Goal: Information Seeking & Learning: Learn about a topic

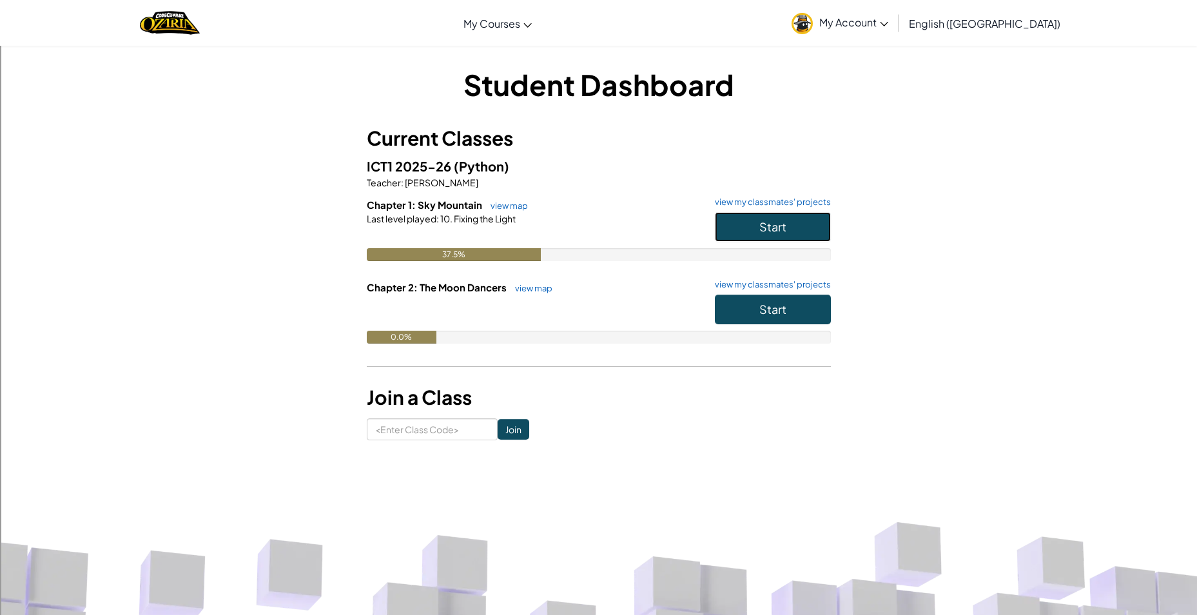
click at [759, 220] on span "Start" at bounding box center [772, 226] width 27 height 15
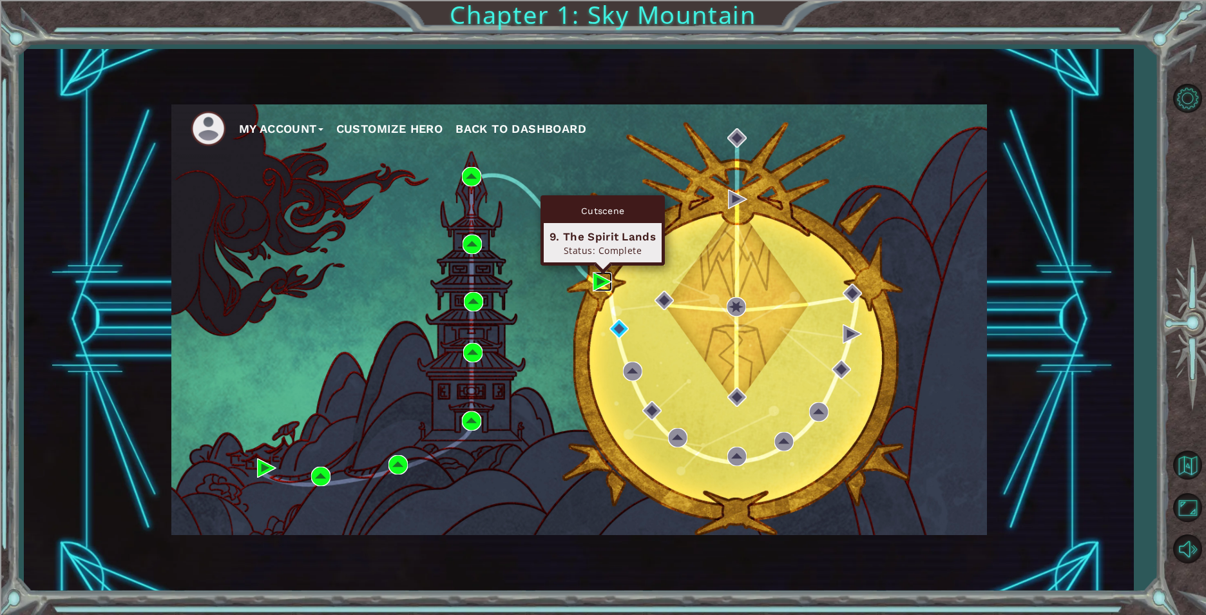
click at [593, 281] on img at bounding box center [602, 281] width 19 height 19
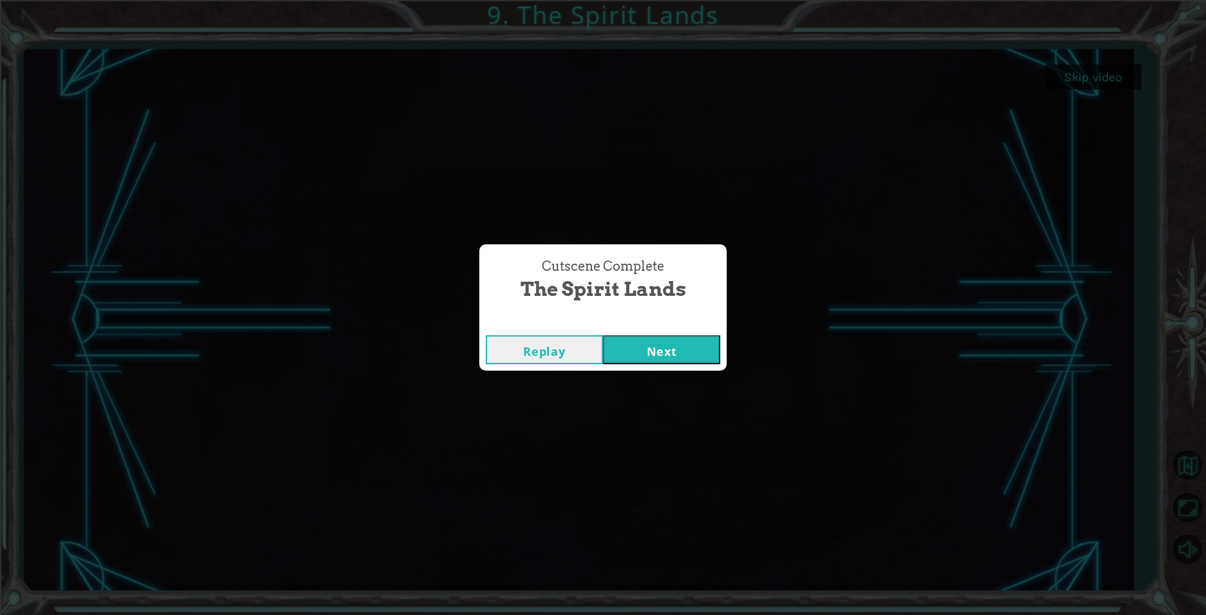
click at [663, 352] on button "Next" at bounding box center [661, 349] width 117 height 29
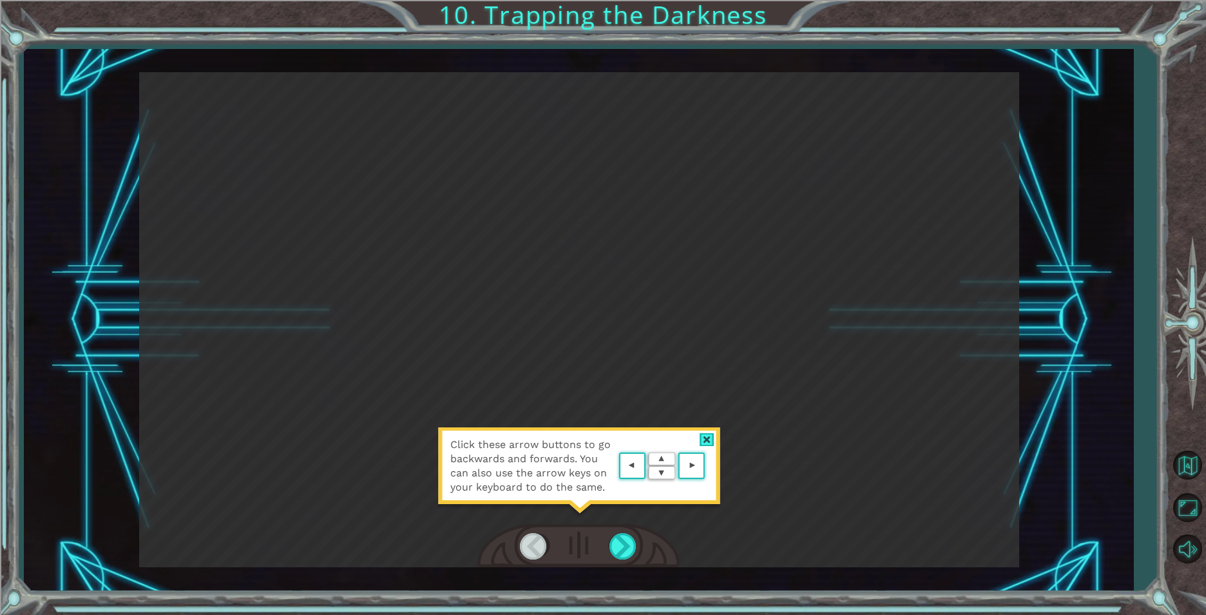
click at [708, 466] on area at bounding box center [708, 466] width 0 height 0
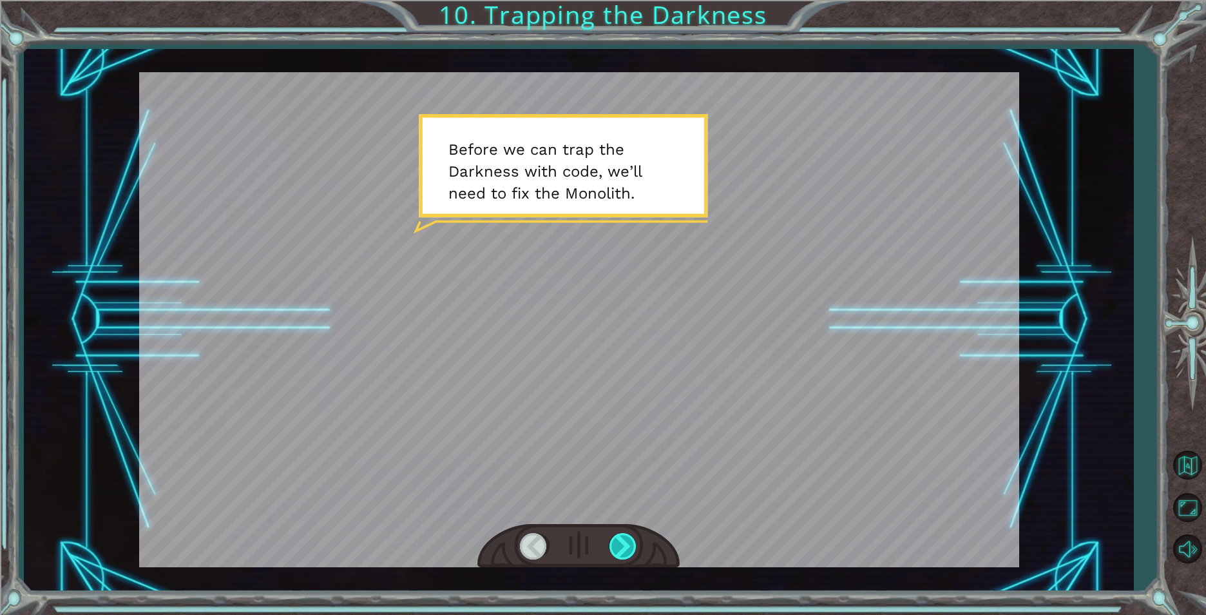
click at [626, 544] on div at bounding box center [624, 546] width 29 height 26
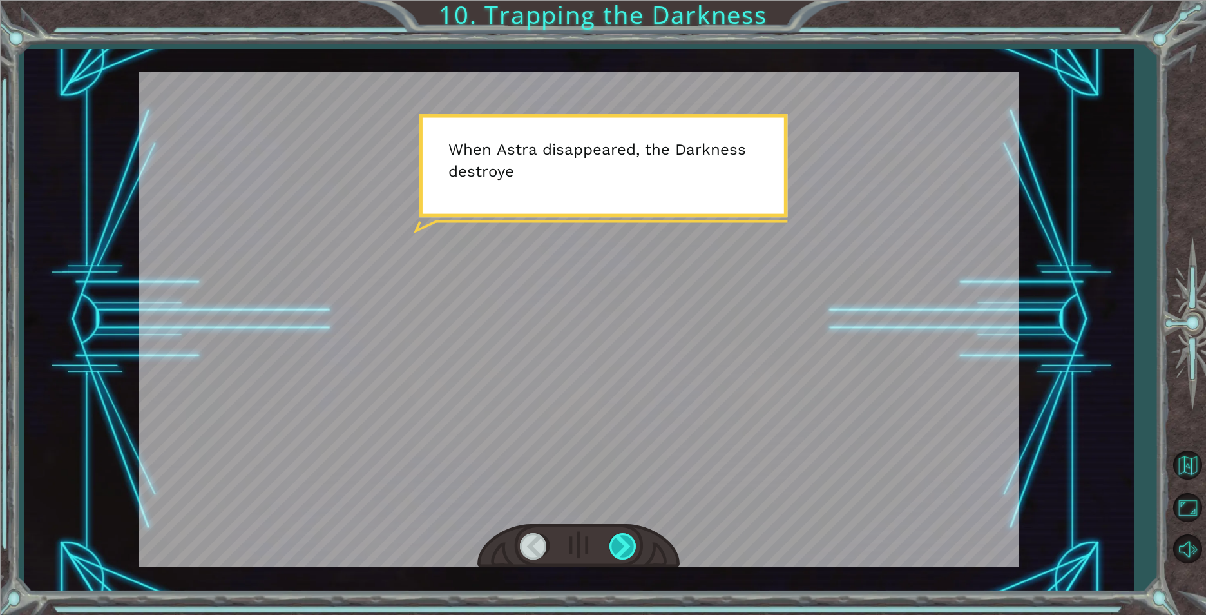
click at [626, 544] on div at bounding box center [624, 546] width 29 height 26
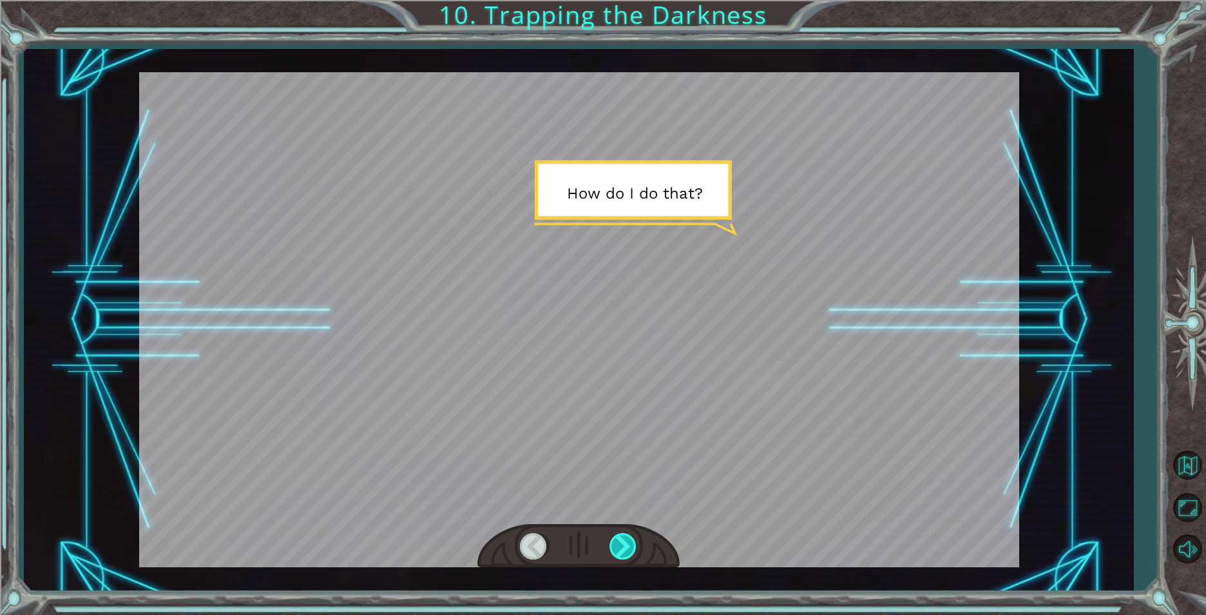
click at [626, 544] on div at bounding box center [624, 546] width 29 height 26
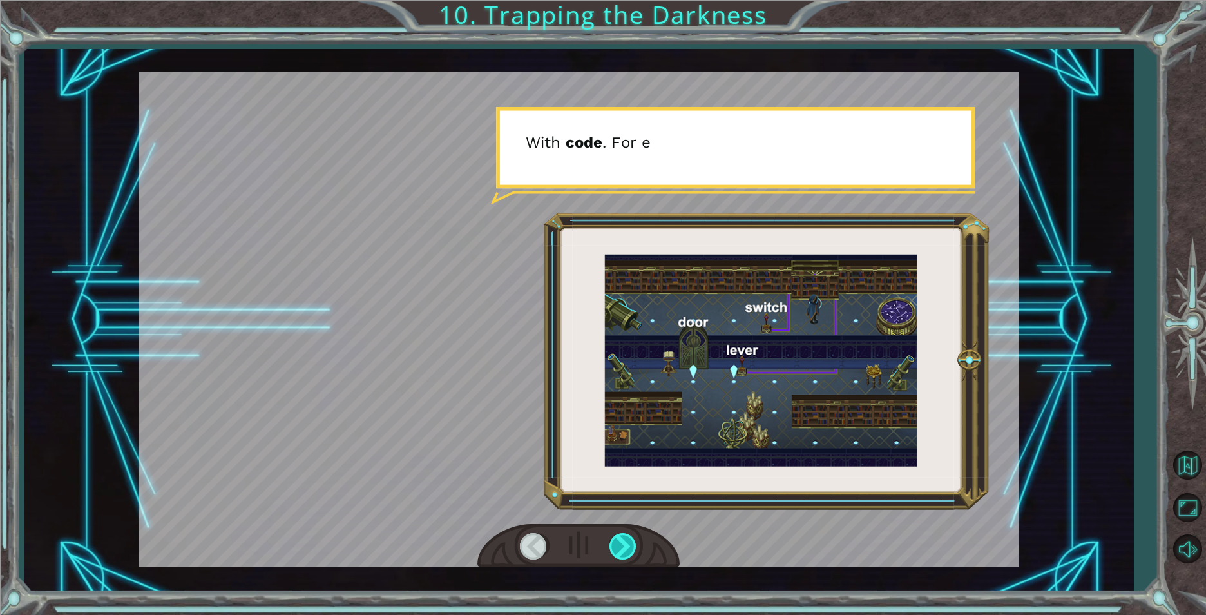
click at [626, 544] on div at bounding box center [624, 546] width 29 height 26
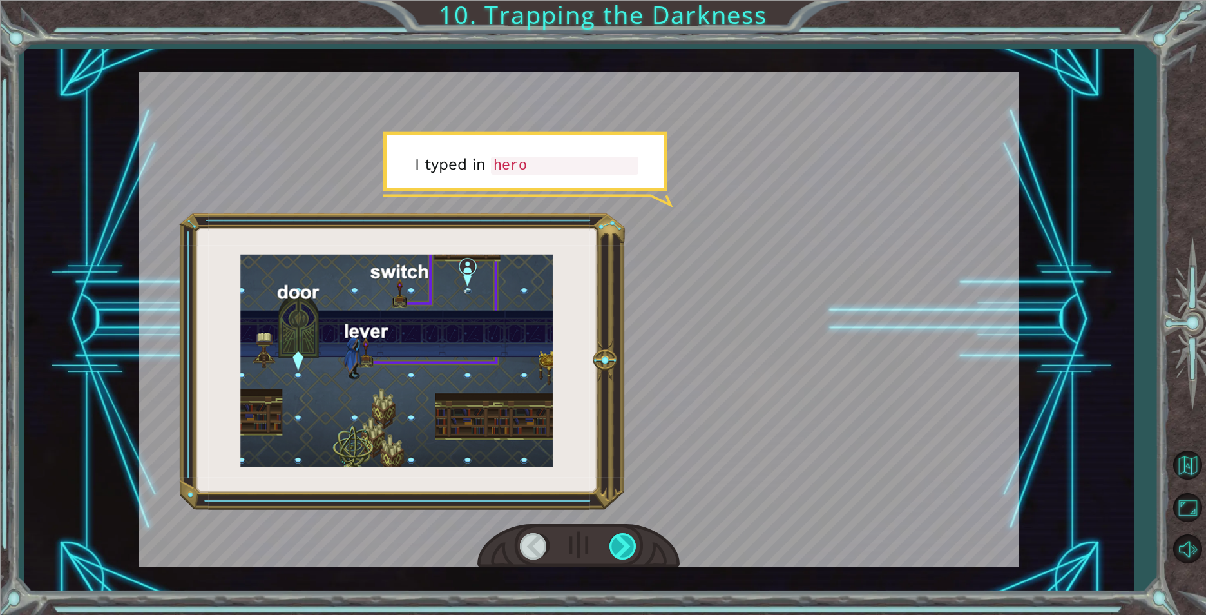
click at [626, 544] on div at bounding box center [624, 546] width 29 height 26
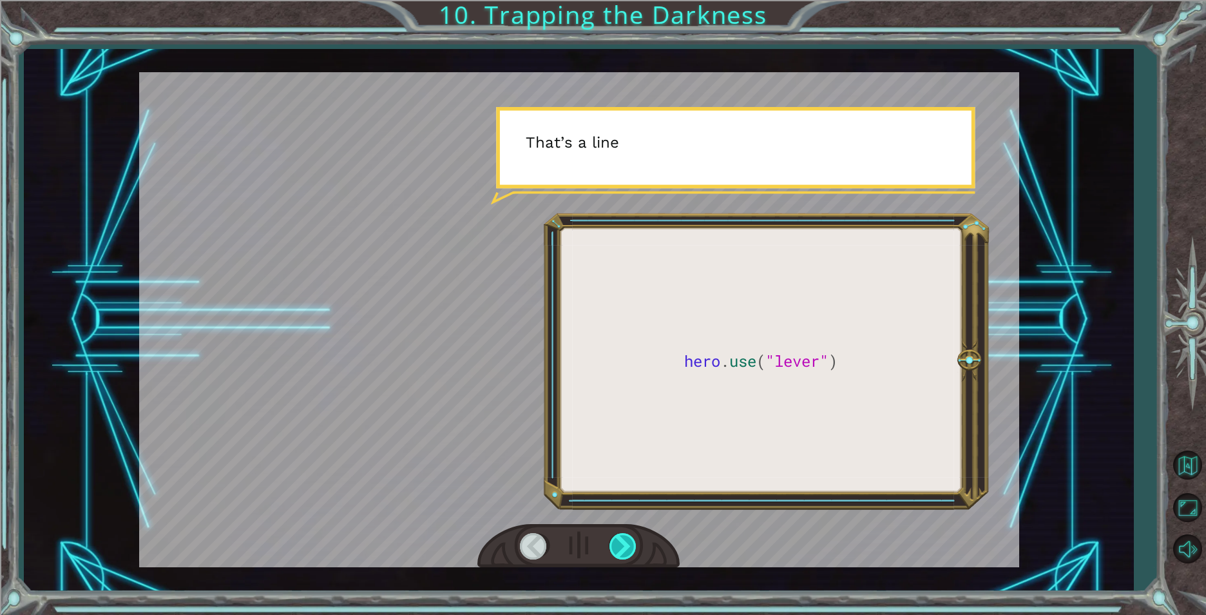
click at [626, 544] on div at bounding box center [624, 546] width 29 height 26
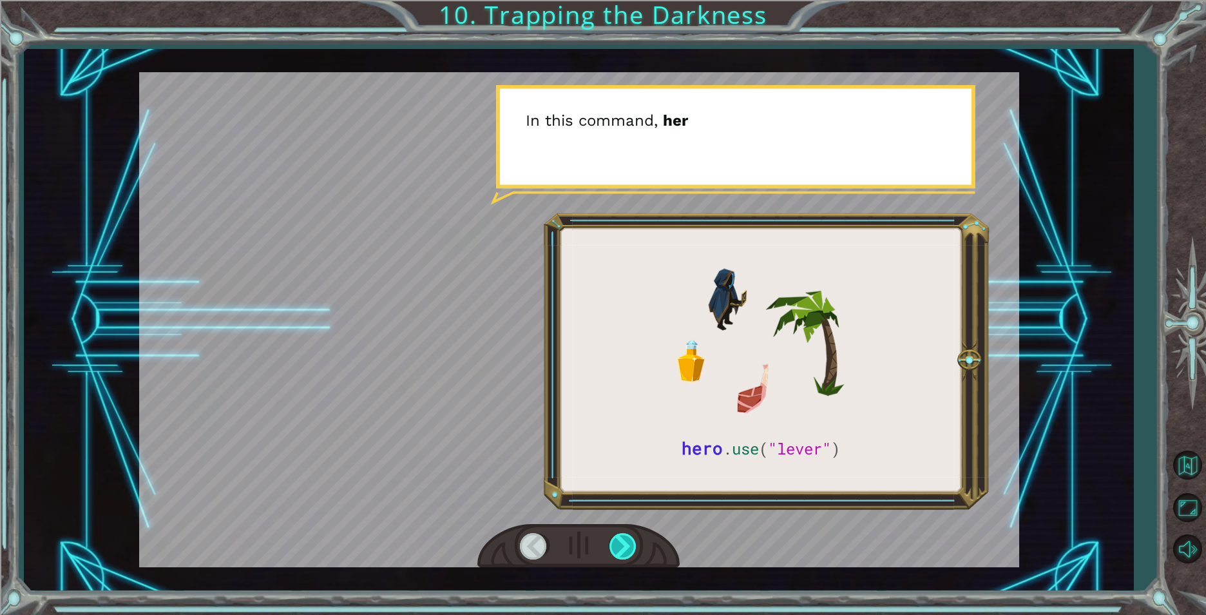
click at [626, 544] on div at bounding box center [624, 546] width 29 height 26
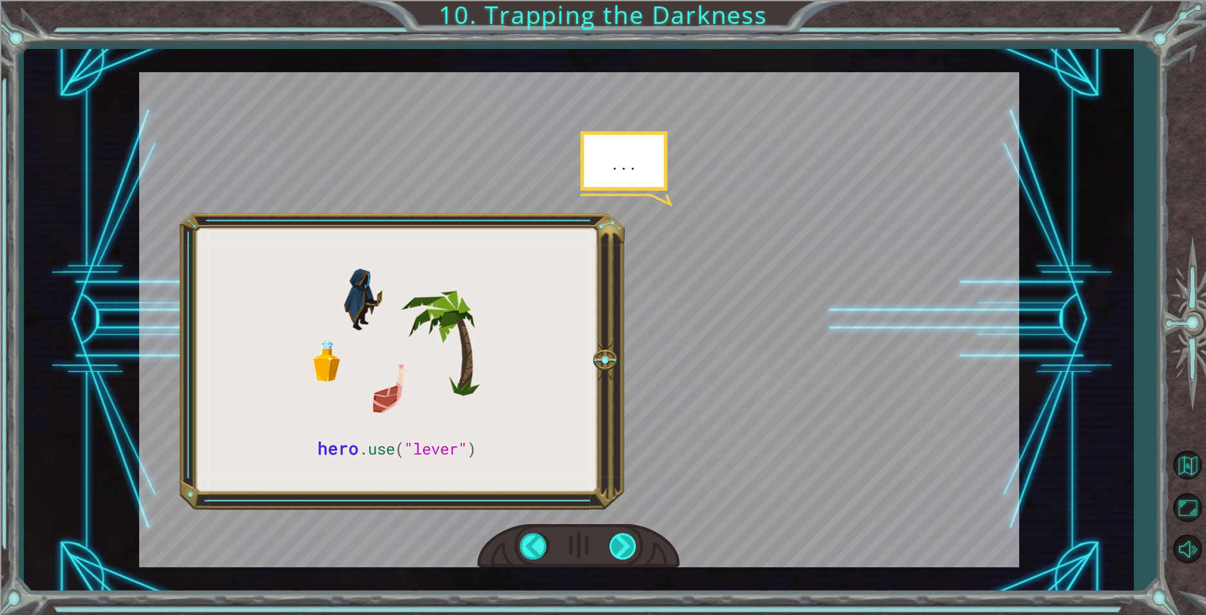
click at [626, 544] on div at bounding box center [624, 546] width 29 height 26
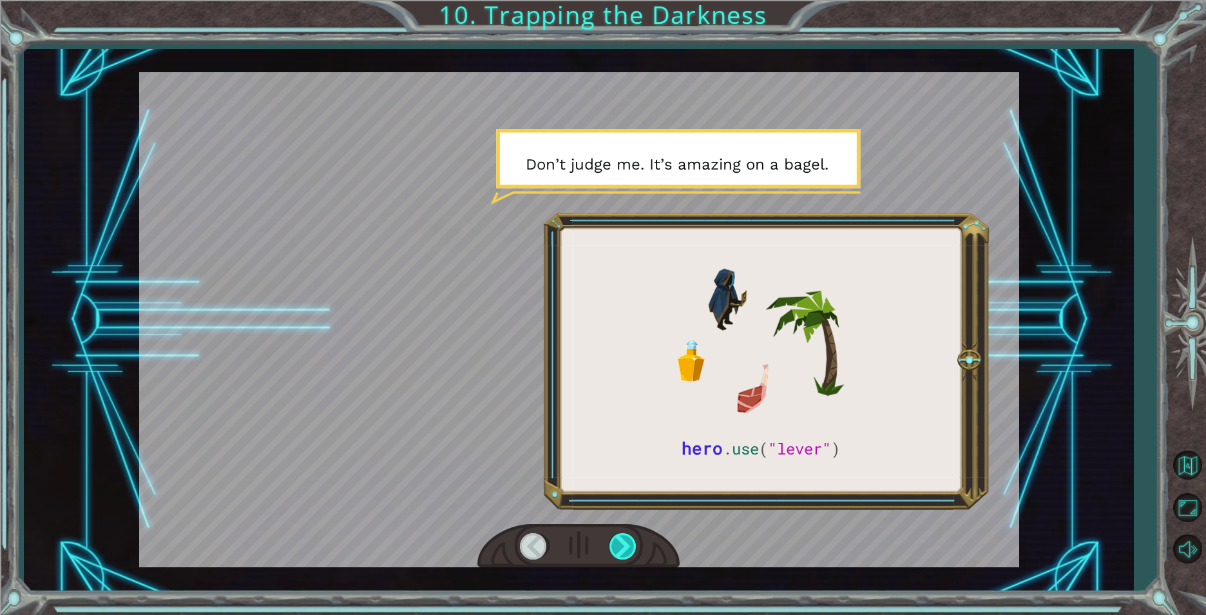
click at [621, 544] on div at bounding box center [624, 546] width 29 height 26
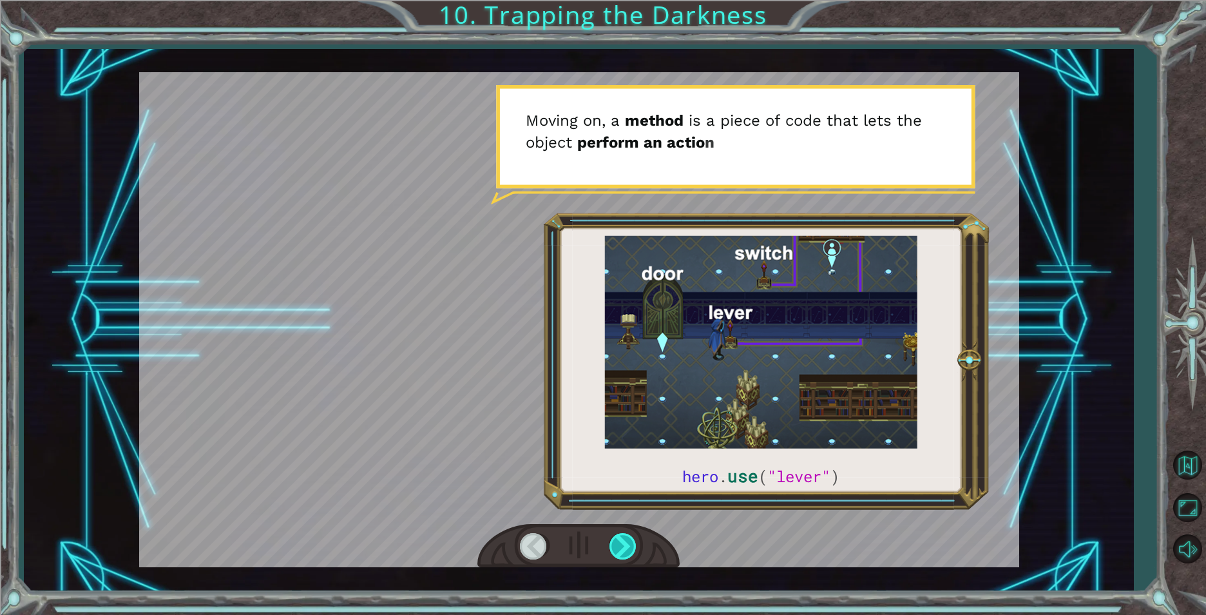
click at [621, 544] on div at bounding box center [624, 546] width 29 height 26
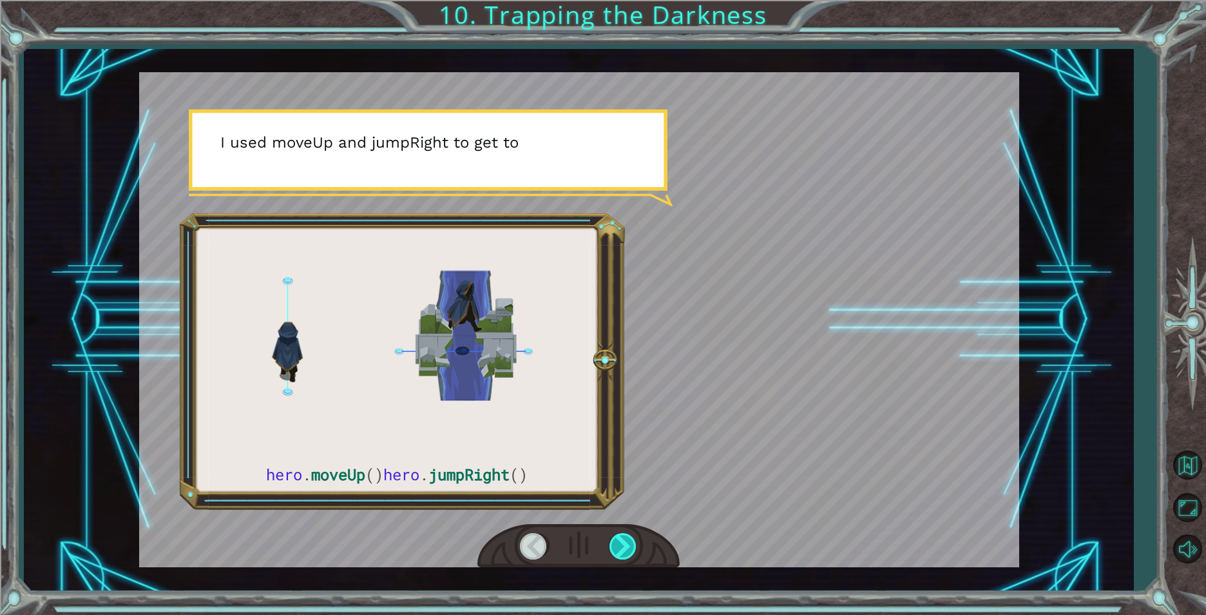
click at [621, 544] on div at bounding box center [624, 546] width 29 height 26
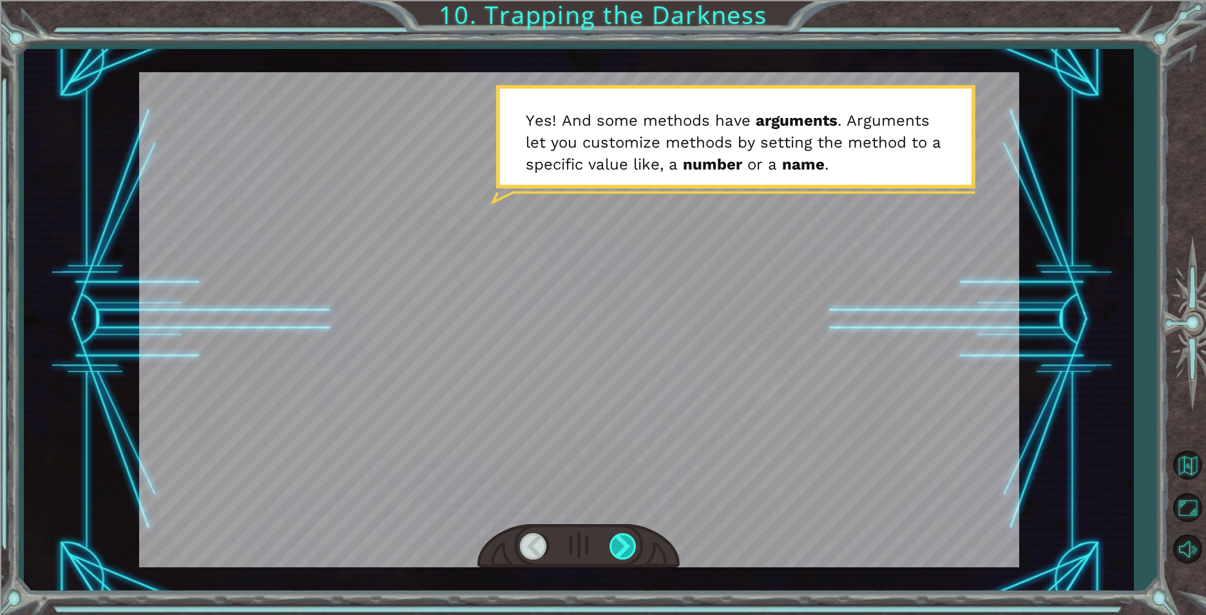
click at [630, 543] on div at bounding box center [624, 546] width 29 height 26
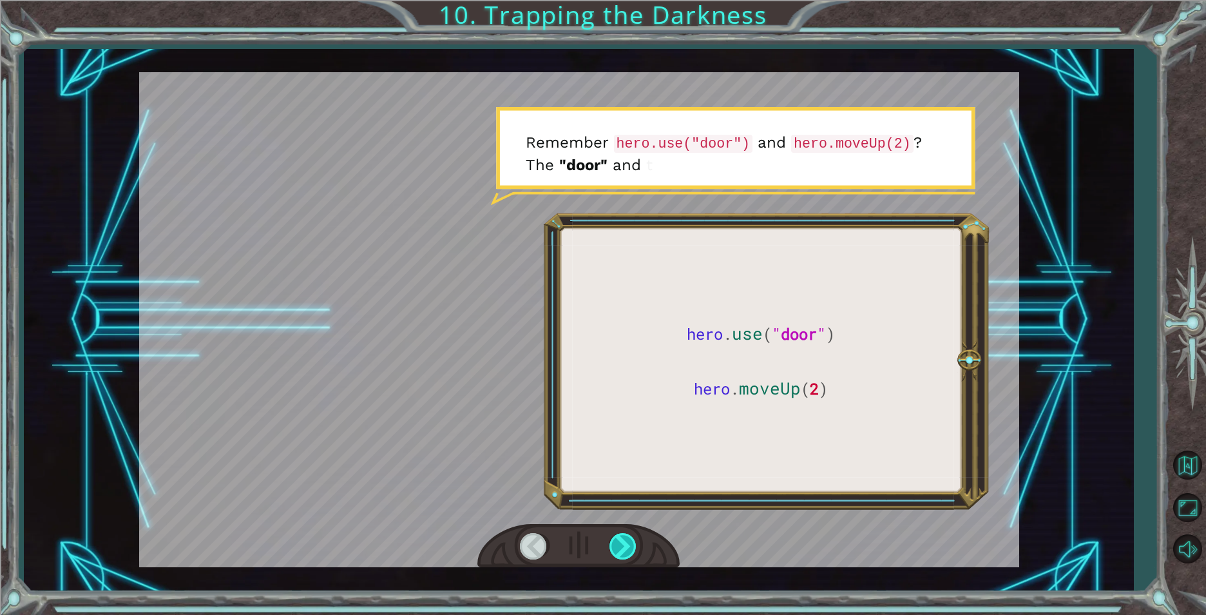
click at [625, 550] on div at bounding box center [624, 546] width 29 height 26
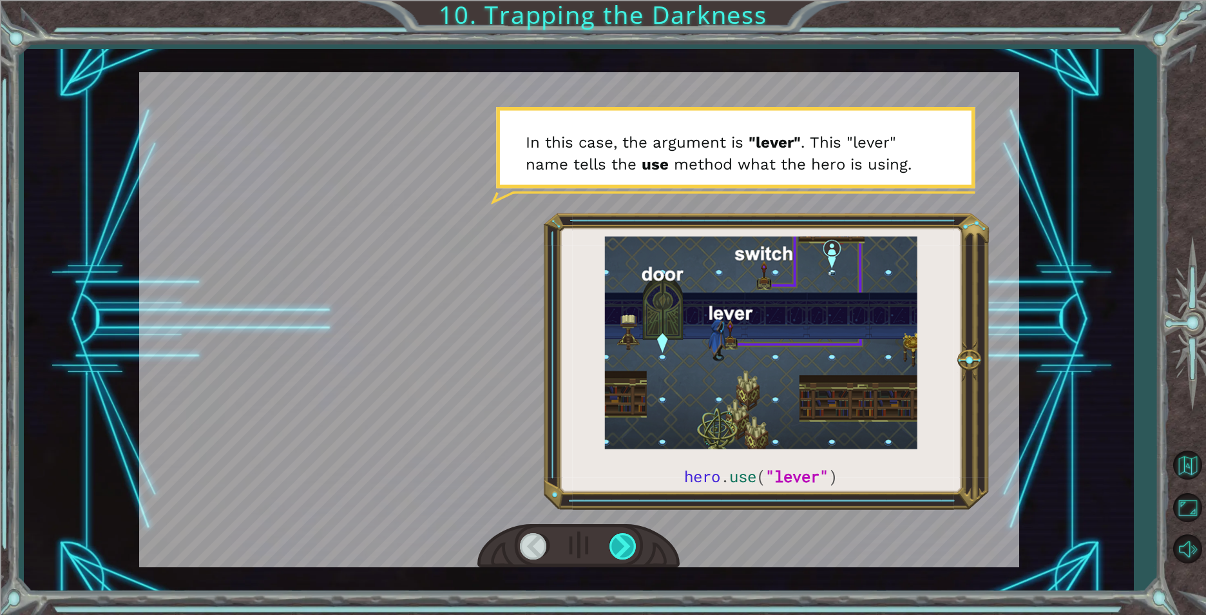
click at [627, 552] on div at bounding box center [624, 546] width 29 height 26
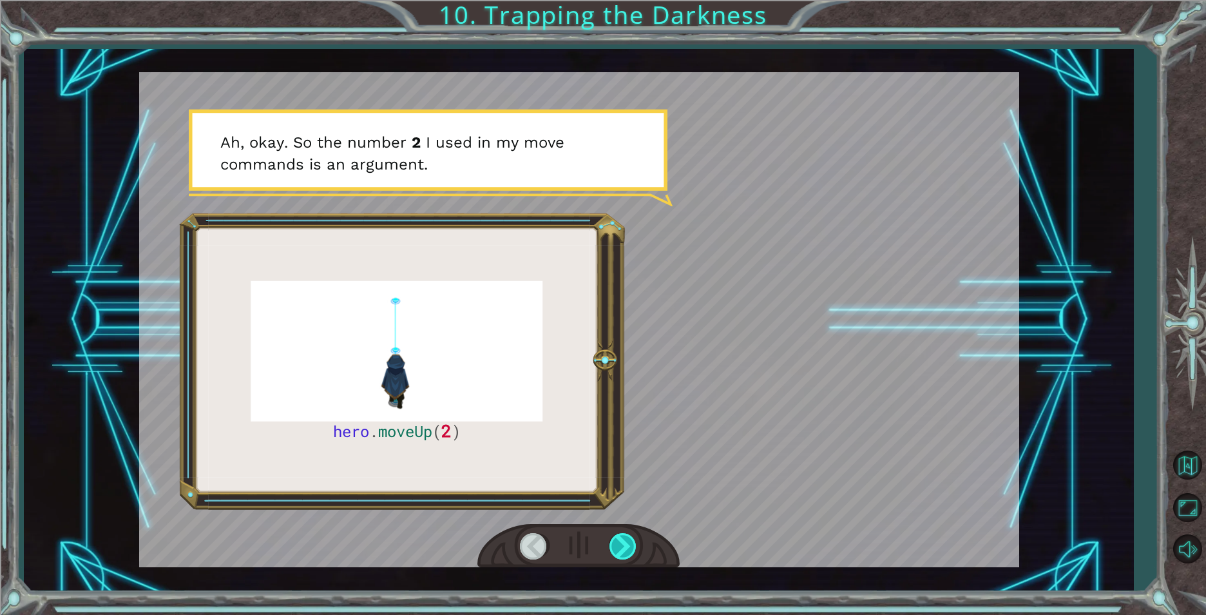
click at [627, 552] on div at bounding box center [624, 546] width 29 height 26
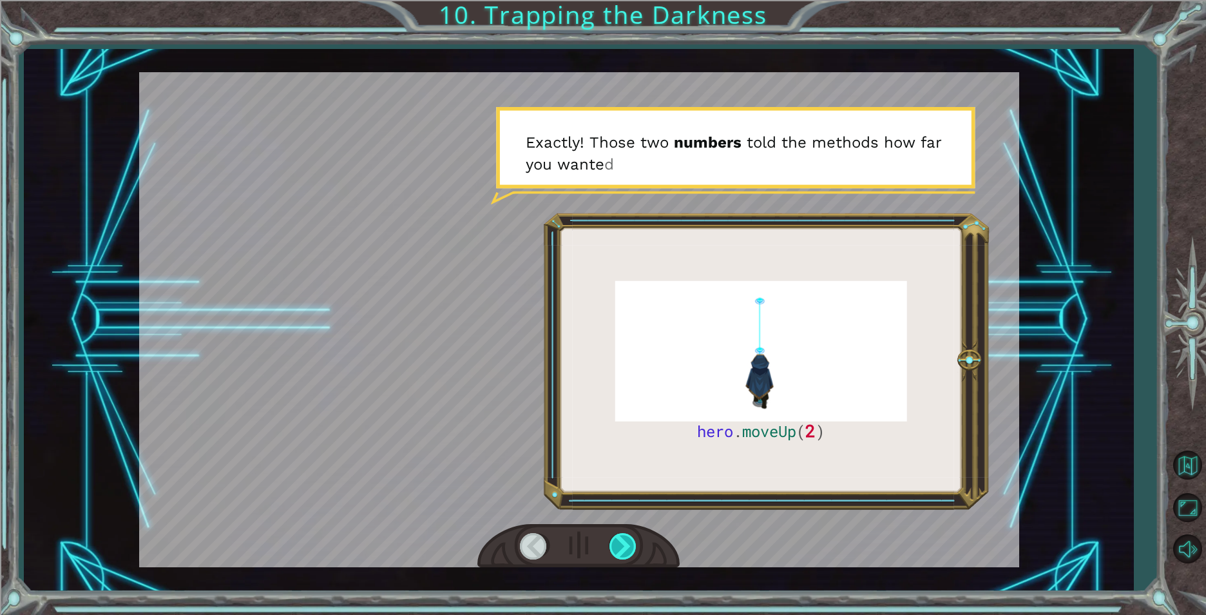
click at [623, 554] on div at bounding box center [624, 546] width 29 height 26
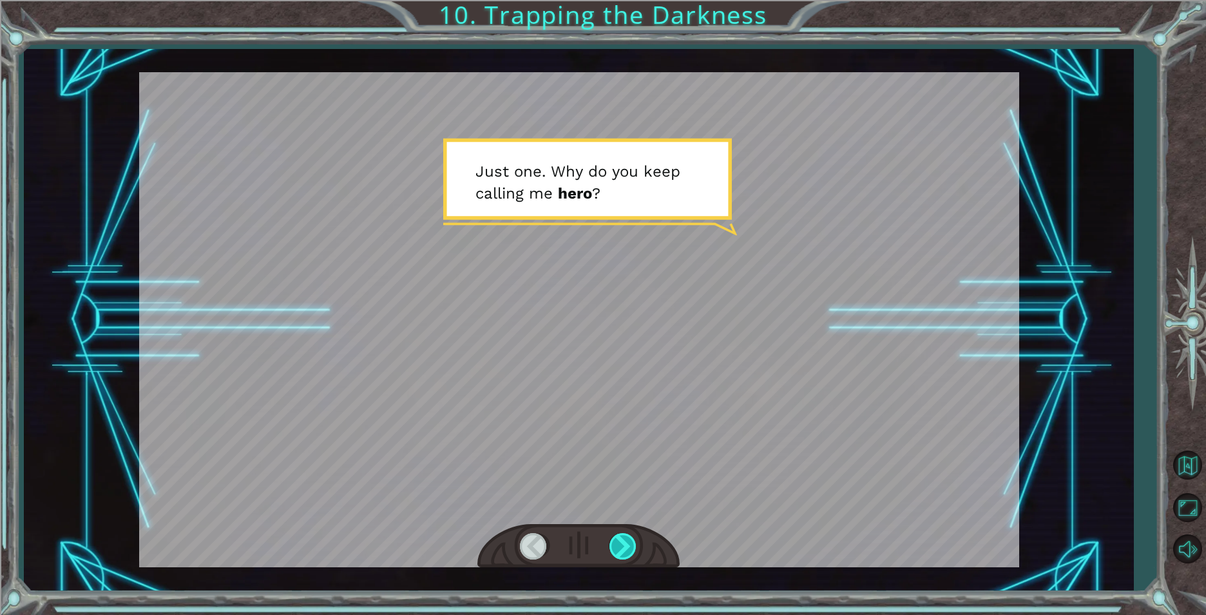
click at [629, 548] on div at bounding box center [624, 546] width 29 height 26
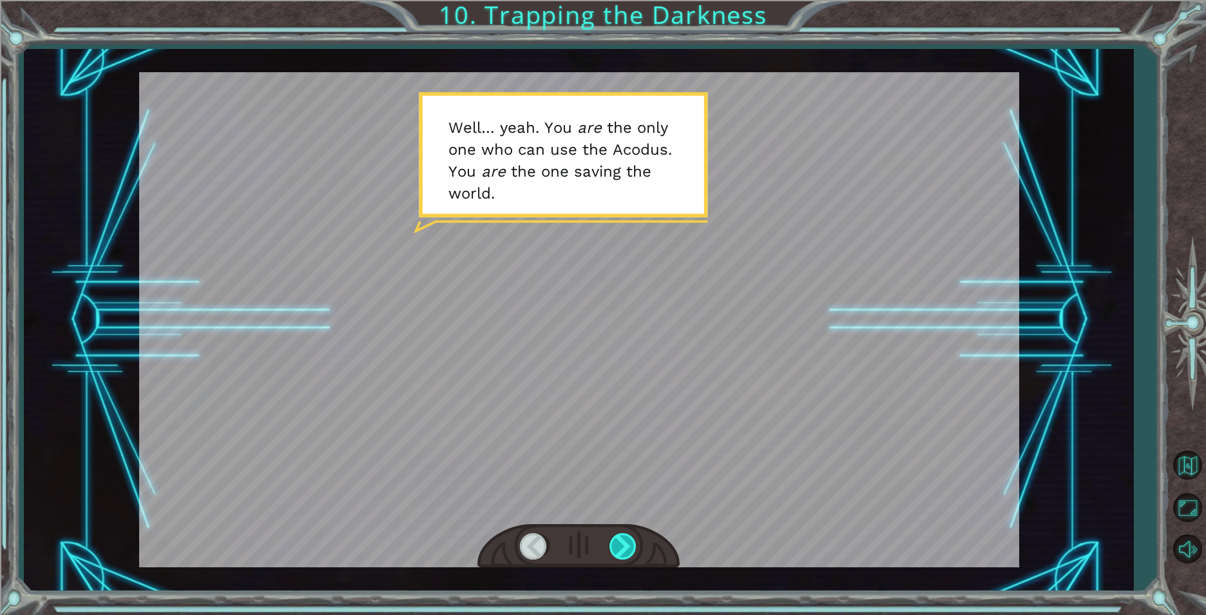
click at [628, 556] on div at bounding box center [624, 546] width 29 height 26
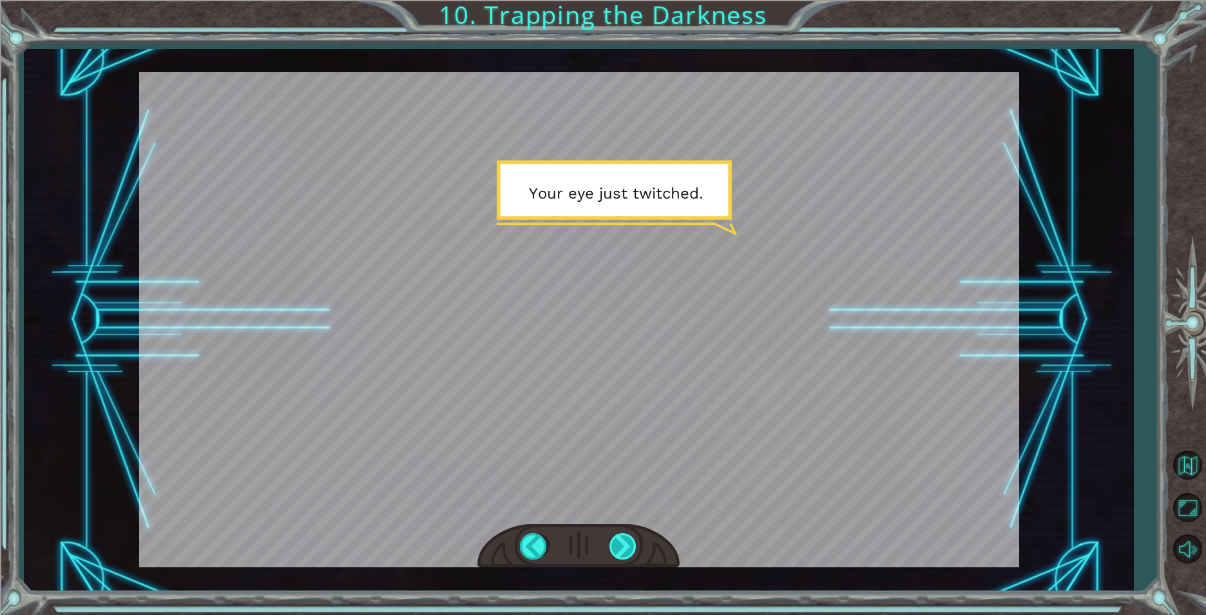
click at [623, 539] on div at bounding box center [624, 546] width 29 height 26
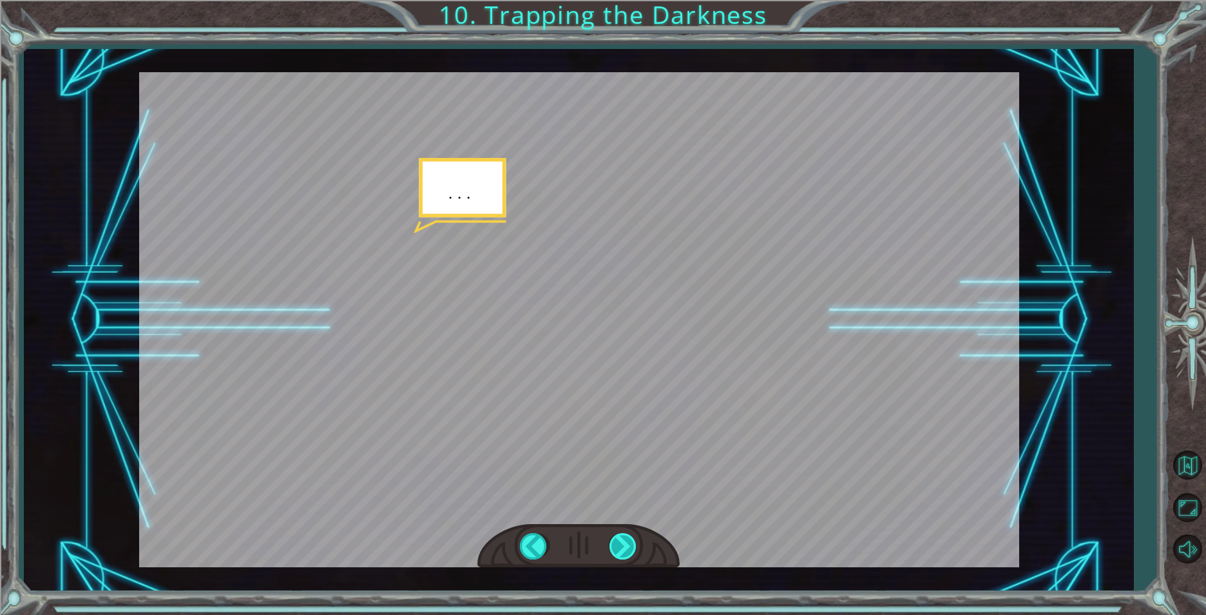
click at [619, 536] on div at bounding box center [624, 546] width 29 height 26
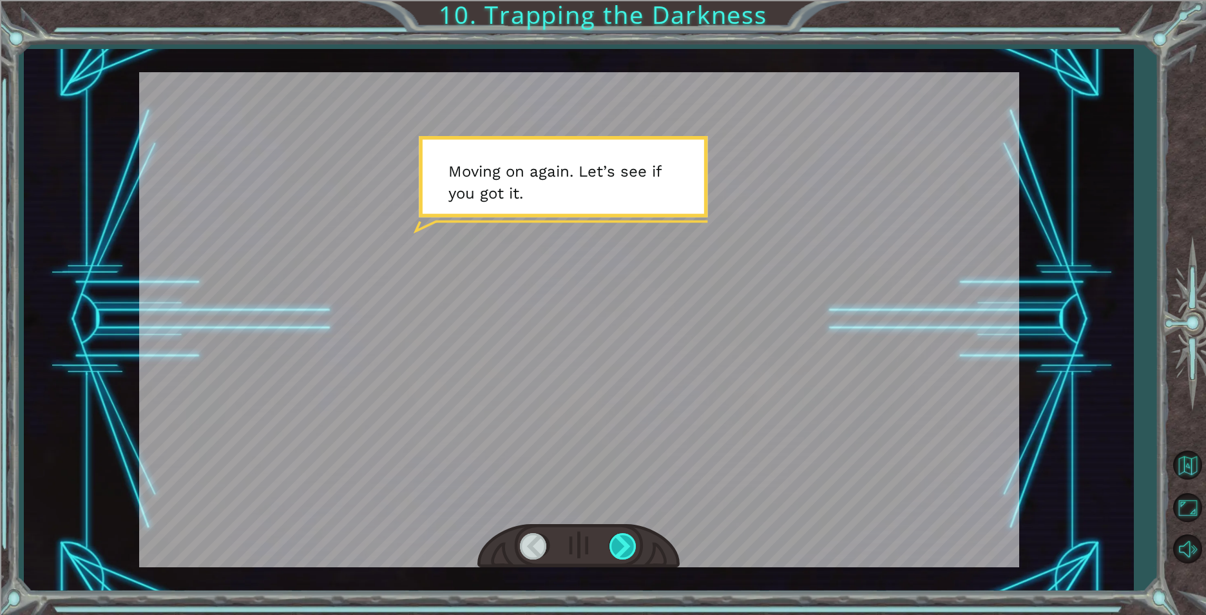
click at [619, 536] on div at bounding box center [624, 546] width 29 height 26
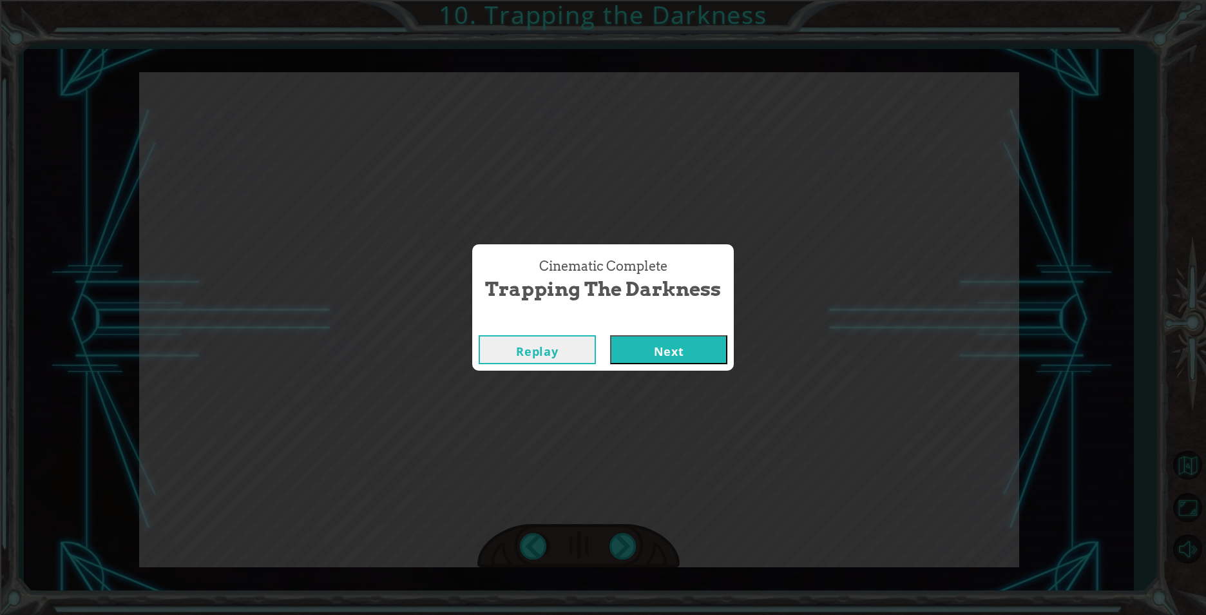
click at [684, 351] on button "Next" at bounding box center [668, 349] width 117 height 29
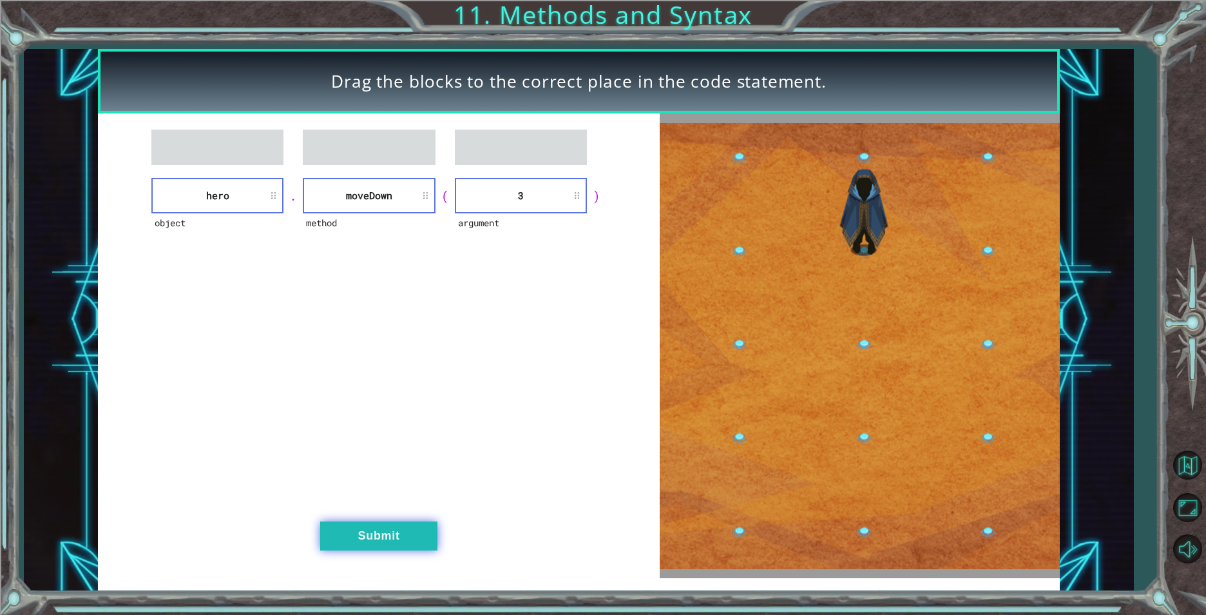
click at [401, 530] on button "Submit" at bounding box center [378, 535] width 117 height 29
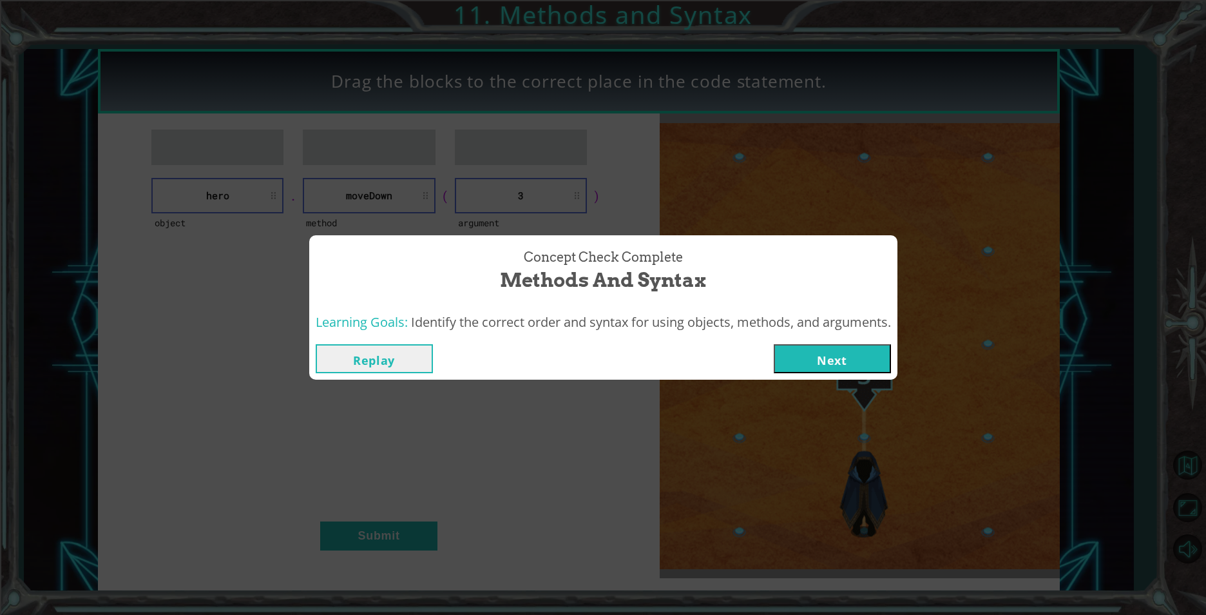
click at [840, 345] on button "Next" at bounding box center [832, 358] width 117 height 29
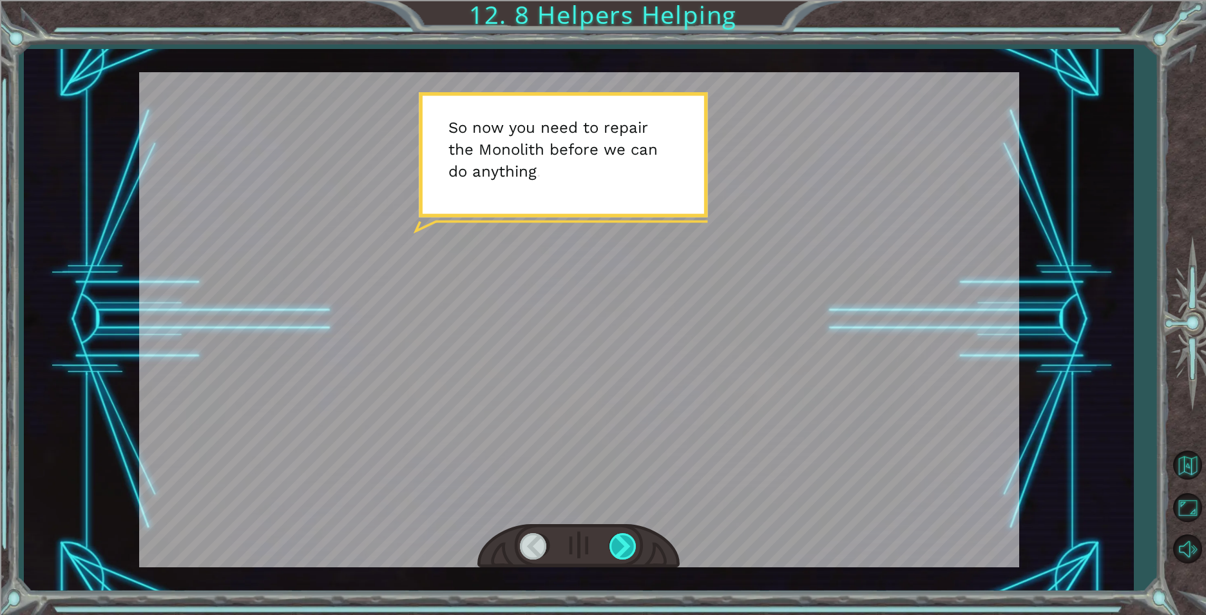
click at [628, 547] on div at bounding box center [624, 546] width 29 height 26
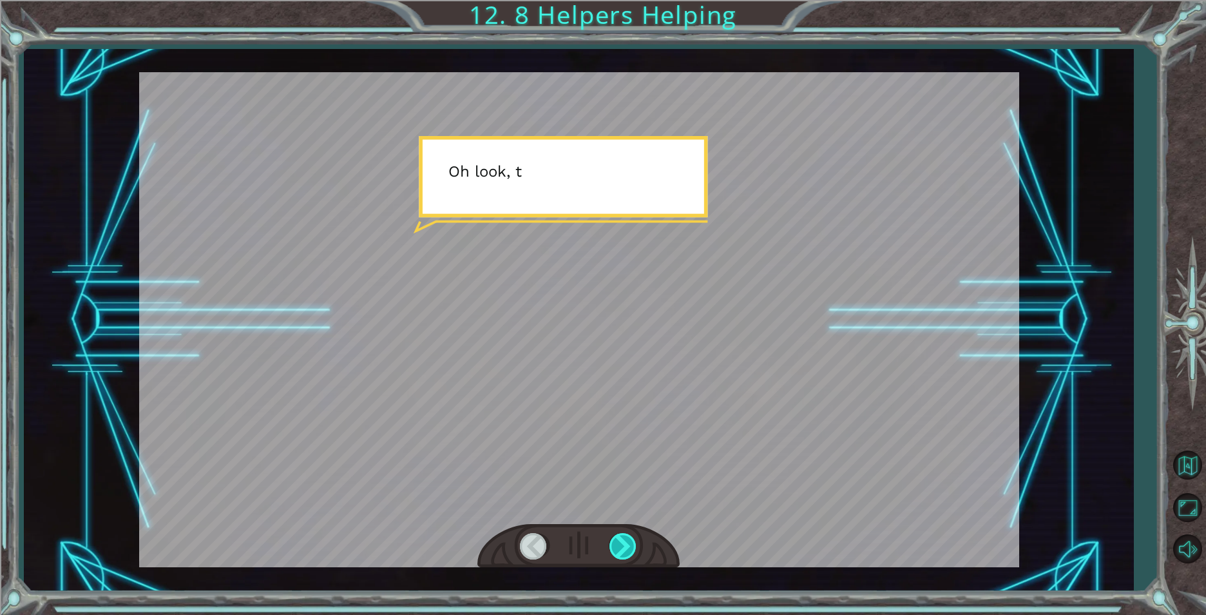
click at [628, 547] on div at bounding box center [624, 546] width 29 height 26
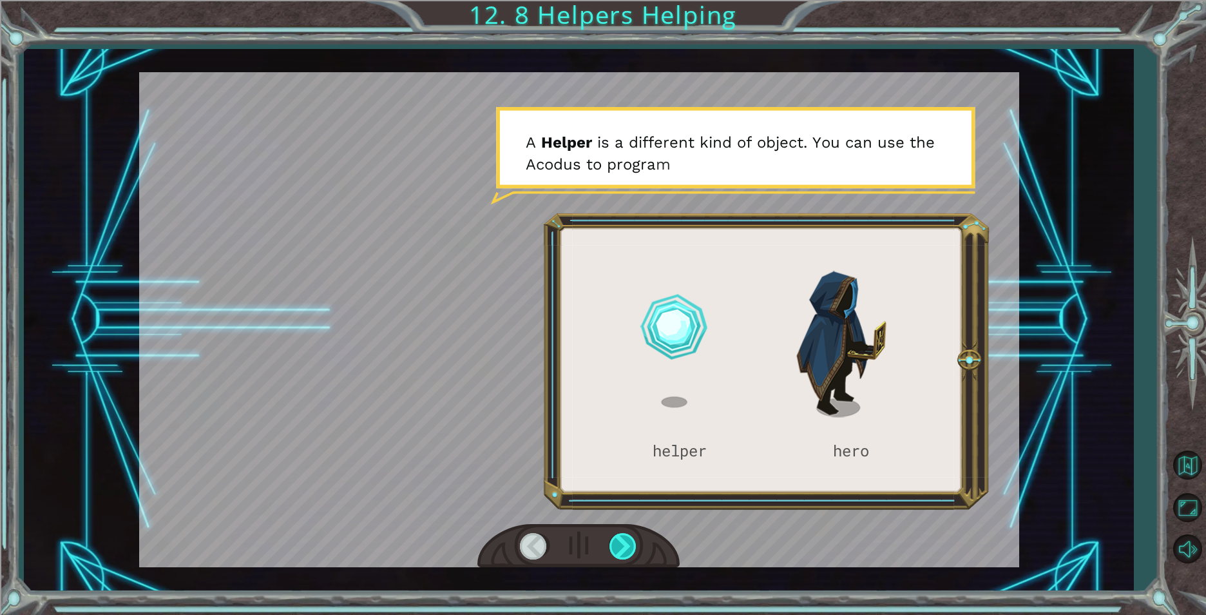
click at [628, 547] on div at bounding box center [624, 546] width 29 height 26
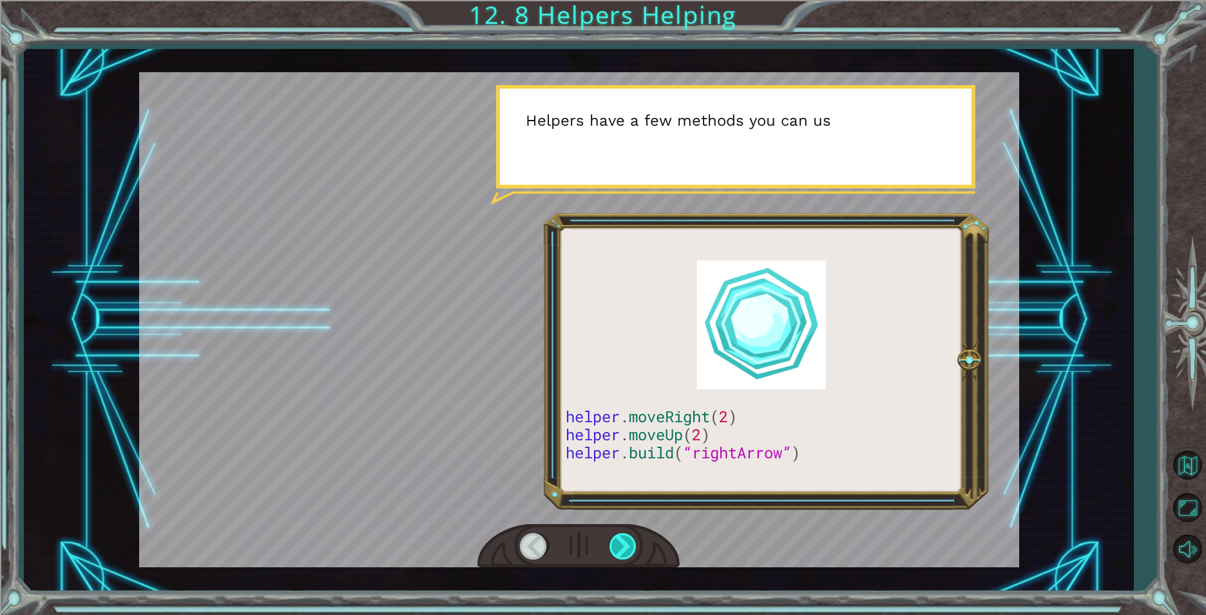
click at [623, 548] on div at bounding box center [624, 546] width 29 height 26
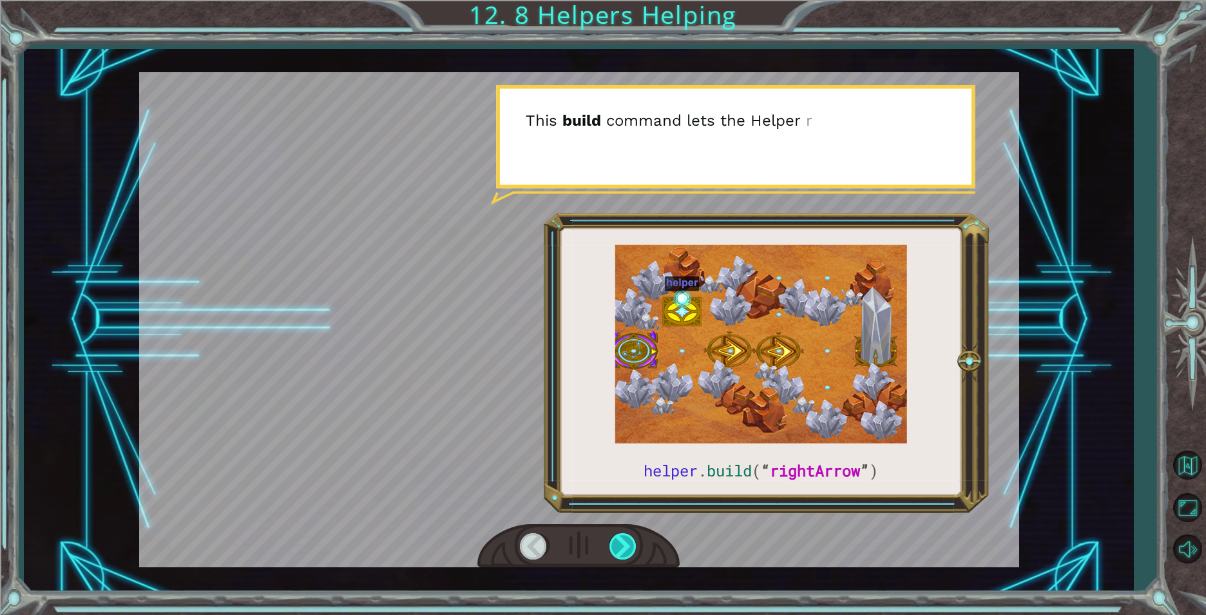
click at [623, 548] on div at bounding box center [624, 546] width 29 height 26
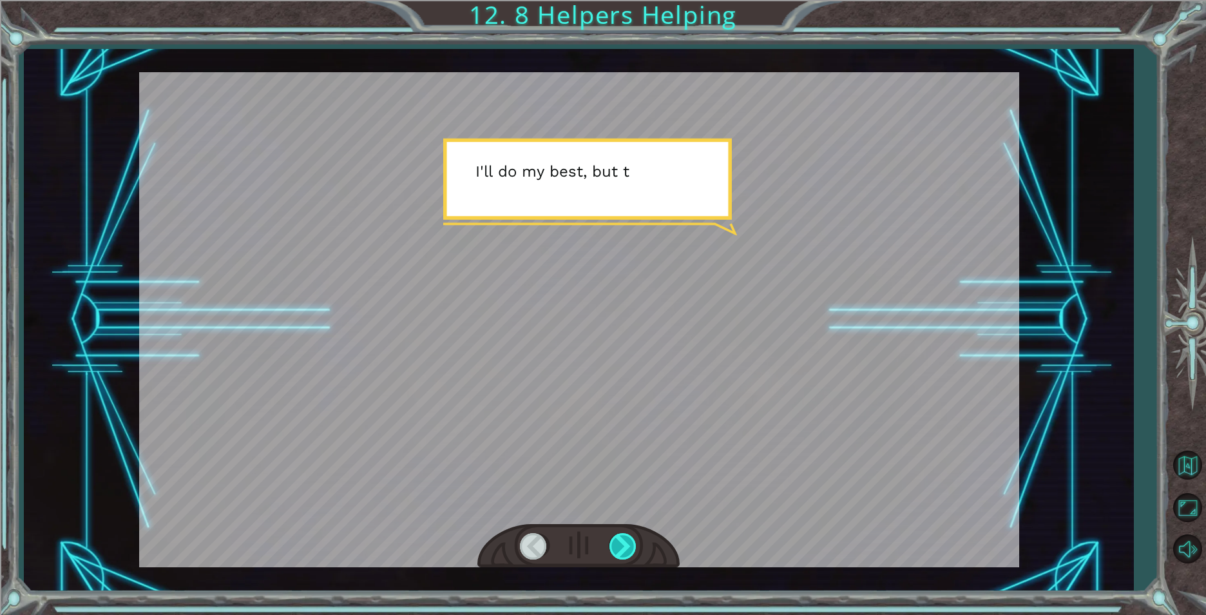
click at [623, 548] on div at bounding box center [624, 546] width 29 height 26
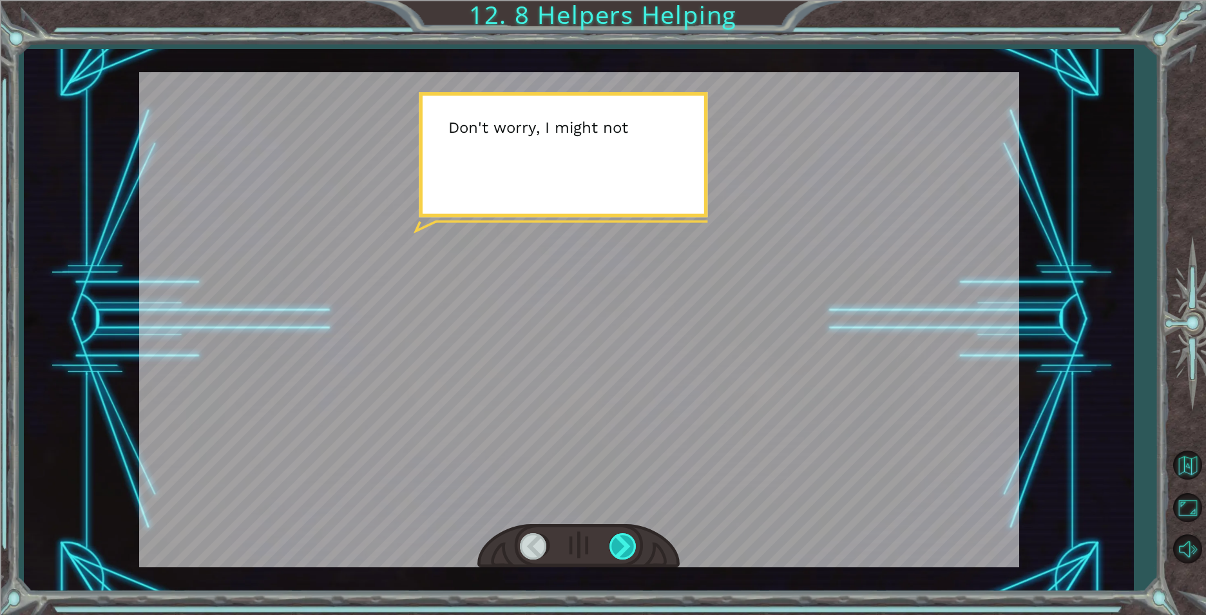
click at [623, 548] on div at bounding box center [624, 546] width 29 height 26
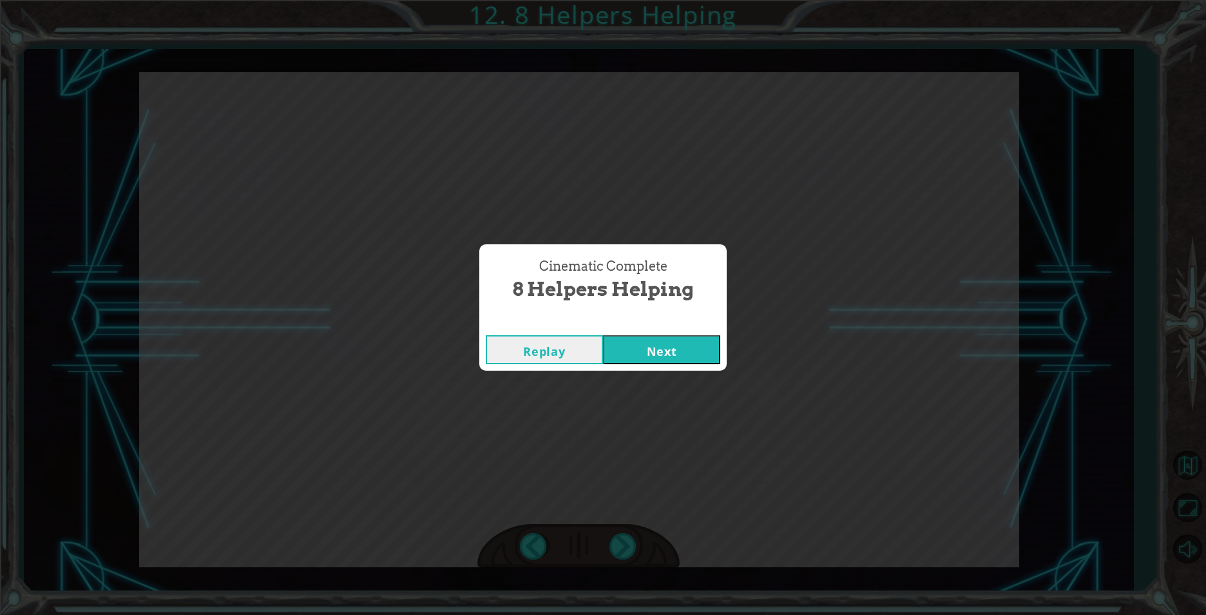
click at [652, 360] on button "Next" at bounding box center [661, 349] width 117 height 29
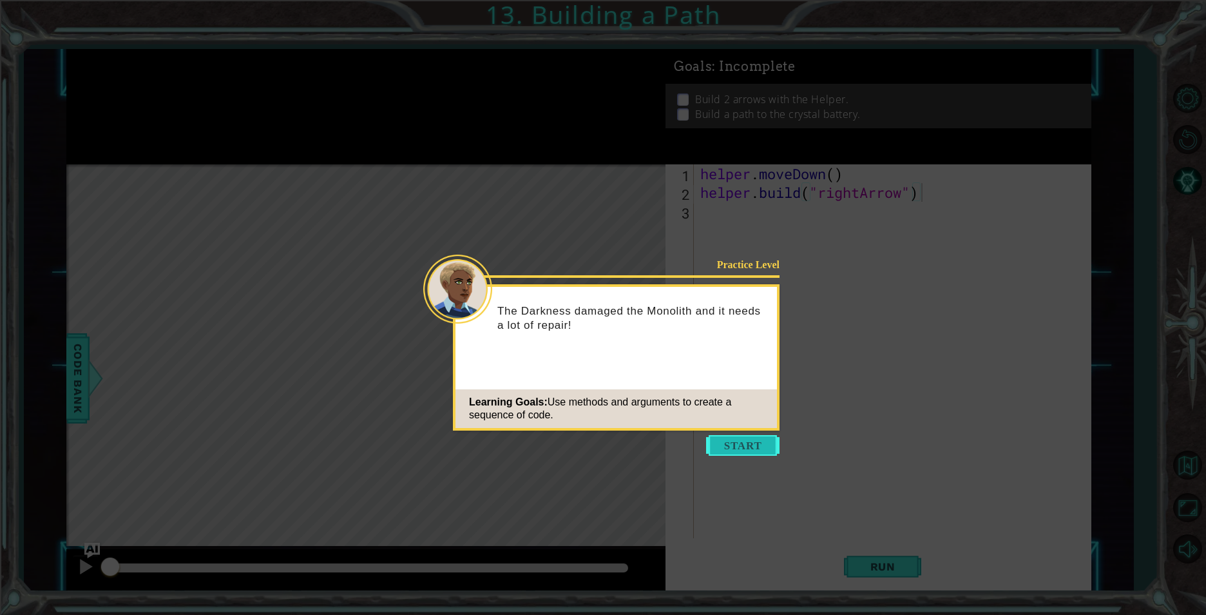
click at [751, 444] on button "Start" at bounding box center [742, 445] width 73 height 21
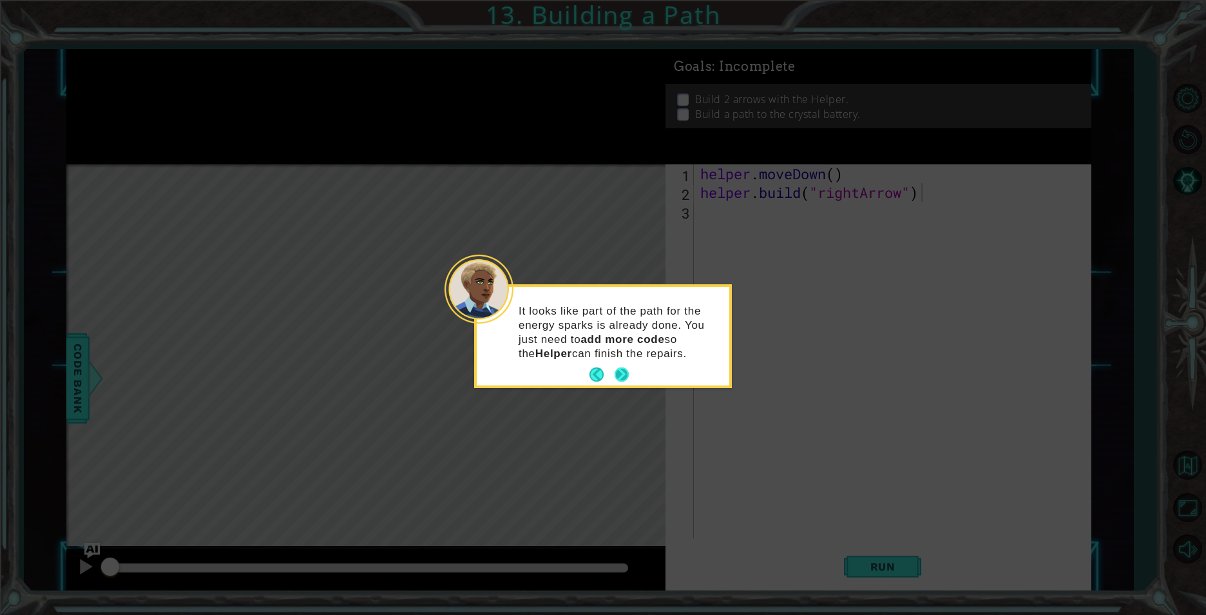
click at [617, 372] on button "Next" at bounding box center [622, 374] width 14 height 14
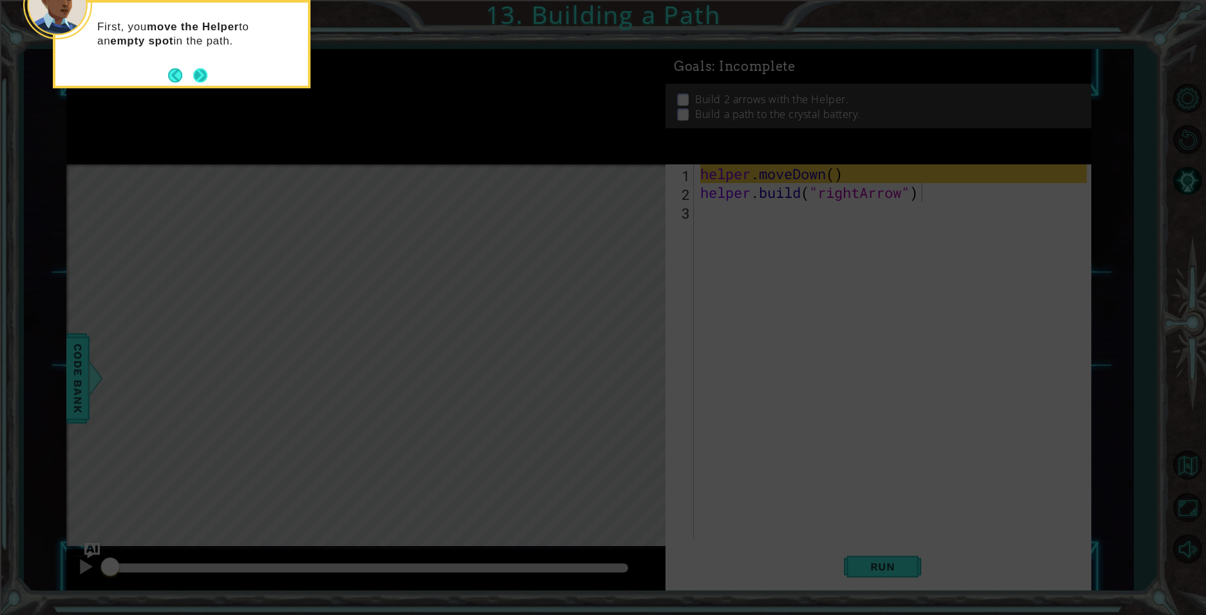
click at [207, 72] on button "Next" at bounding box center [200, 75] width 14 height 14
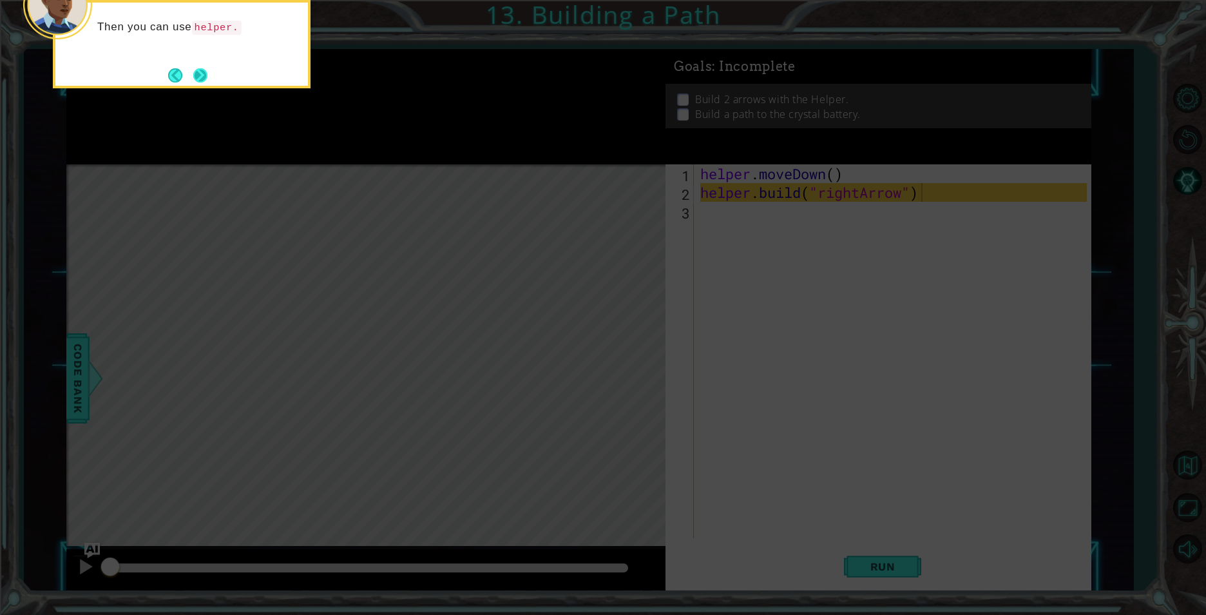
click at [193, 72] on button "Next" at bounding box center [200, 75] width 14 height 14
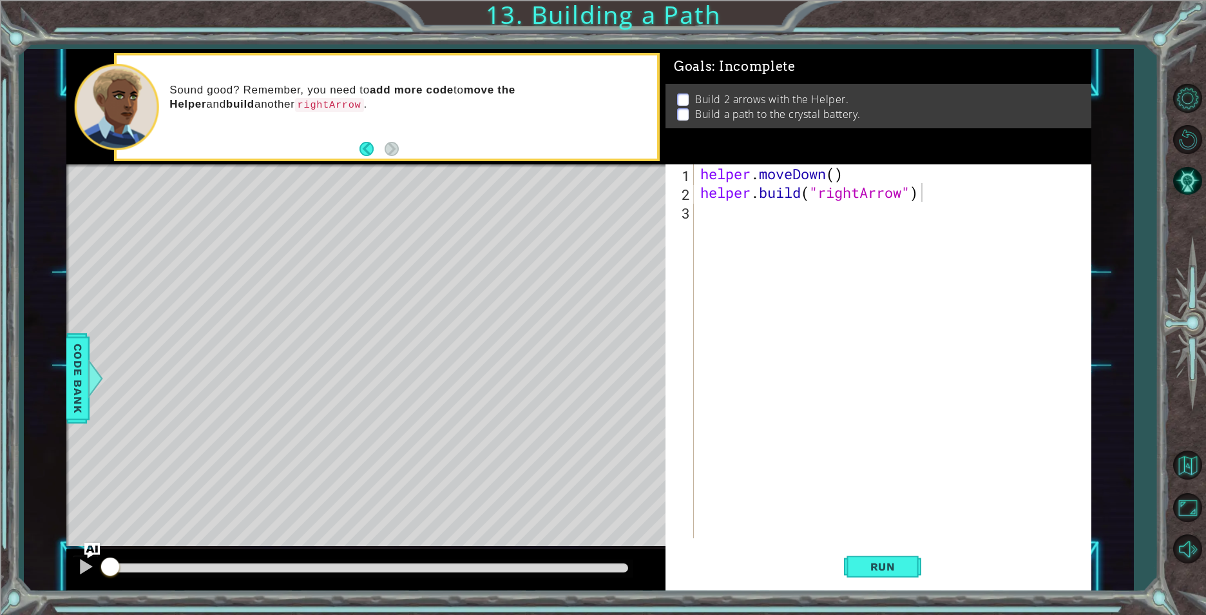
drag, startPoint x: 621, startPoint y: 359, endPoint x: 251, endPoint y: 242, distance: 387.5
click at [298, 242] on div "Level Map" at bounding box center [364, 354] width 596 height 380
click at [213, 249] on div "Level Map" at bounding box center [364, 354] width 596 height 380
click at [228, 248] on div "Level Map" at bounding box center [364, 354] width 596 height 380
click at [900, 573] on button "Run" at bounding box center [882, 566] width 77 height 43
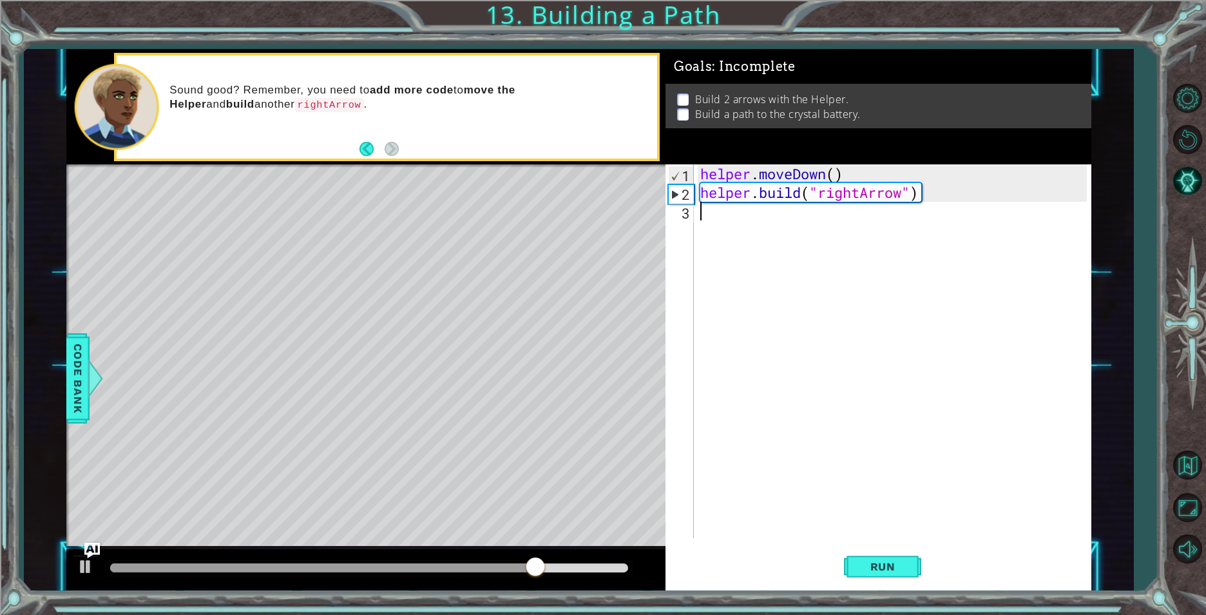
click at [701, 211] on div "helper . moveDown ( ) helper . build ( "rightArrow" )" at bounding box center [896, 369] width 396 height 411
